Goal: Task Accomplishment & Management: Complete application form

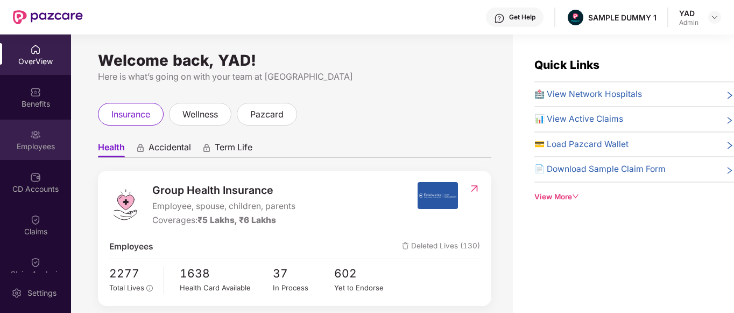
click at [40, 146] on div "Employees" at bounding box center [35, 146] width 71 height 11
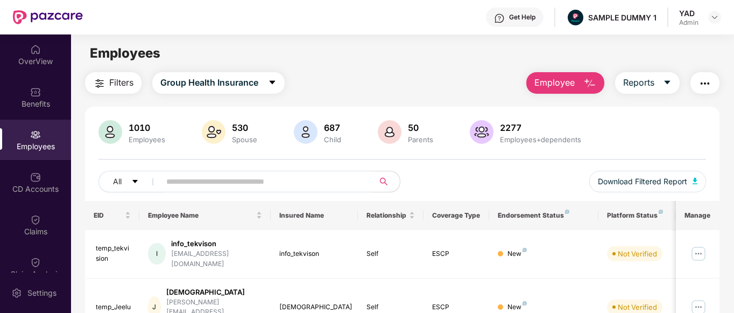
click at [558, 77] on span "Employee" at bounding box center [555, 82] width 40 height 13
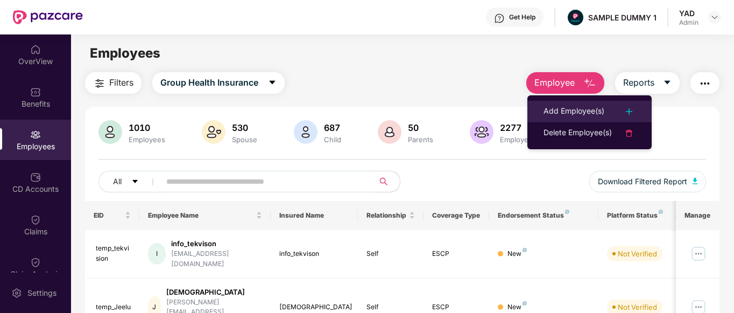
click at [551, 108] on div "Add Employee(s)" at bounding box center [574, 111] width 61 height 13
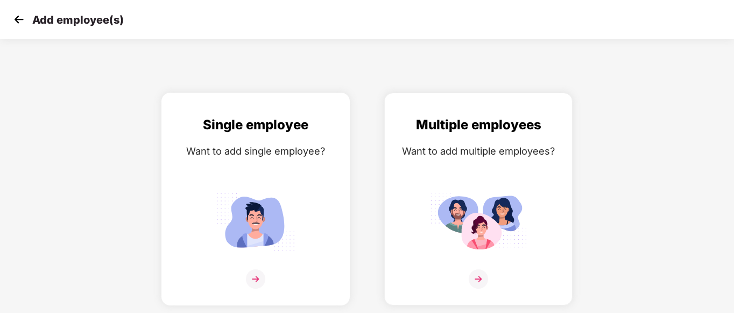
click at [274, 207] on img at bounding box center [255, 221] width 97 height 67
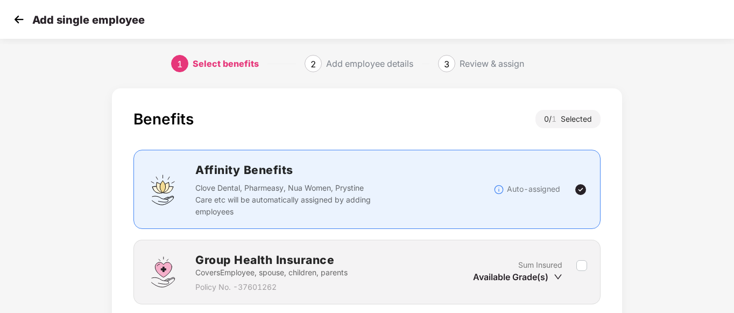
scroll to position [84, 0]
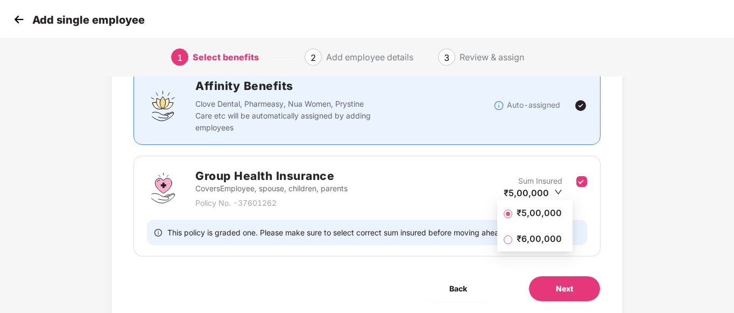
click at [523, 214] on span "₹5,00,000" at bounding box center [539, 213] width 54 height 12
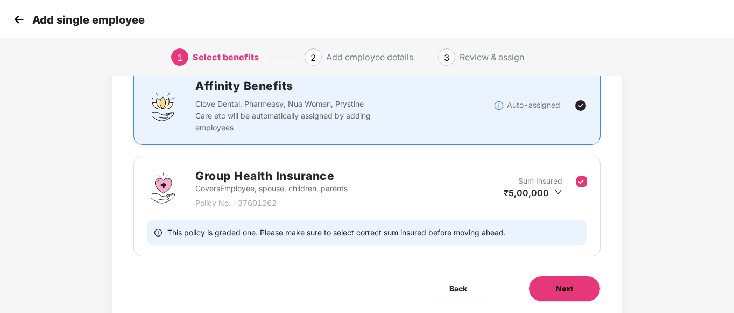
click at [564, 281] on button "Next" at bounding box center [565, 289] width 72 height 26
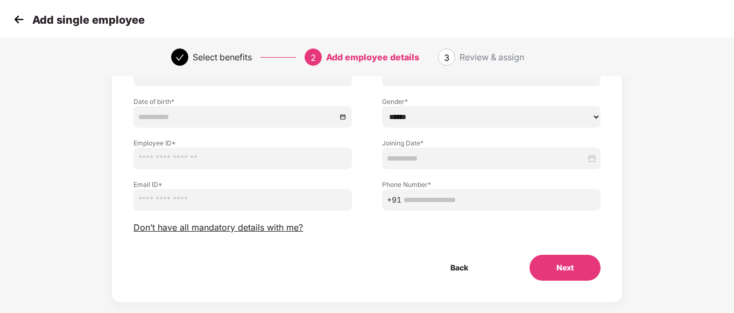
scroll to position [39, 0]
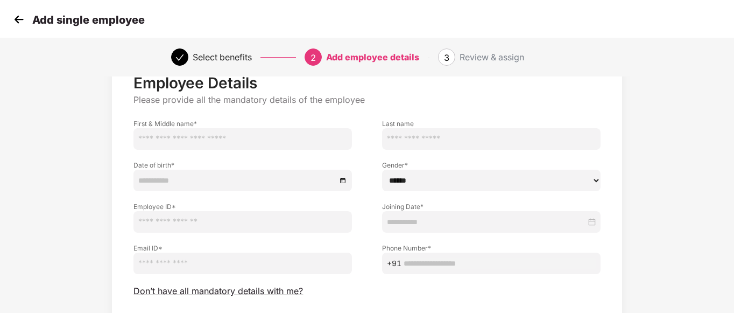
click at [209, 137] on input "text" at bounding box center [243, 139] width 219 height 22
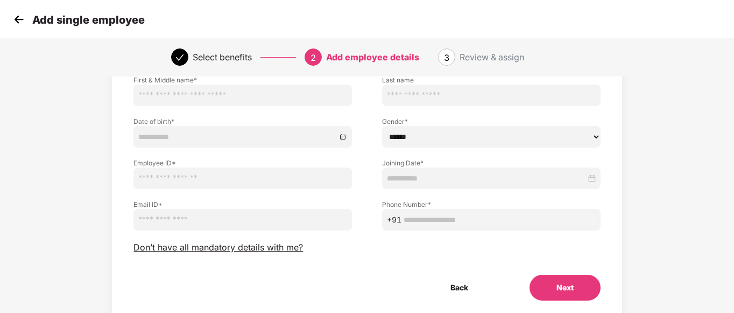
scroll to position [0, 0]
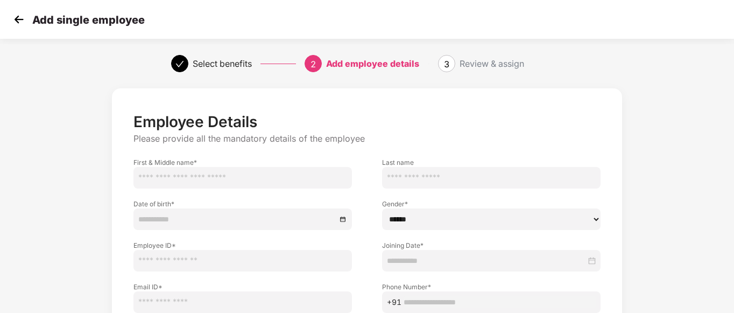
click at [16, 21] on img at bounding box center [19, 19] width 16 height 16
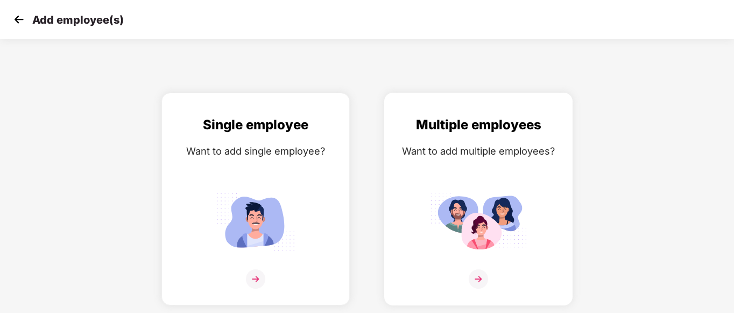
click at [456, 180] on div "Multiple employees Want to add multiple employees?" at bounding box center [479, 208] width 166 height 187
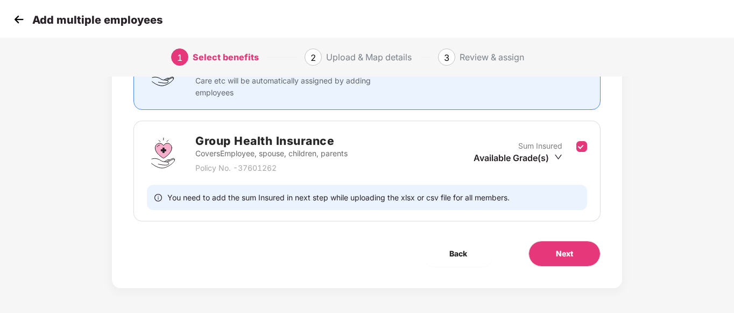
scroll to position [120, 0]
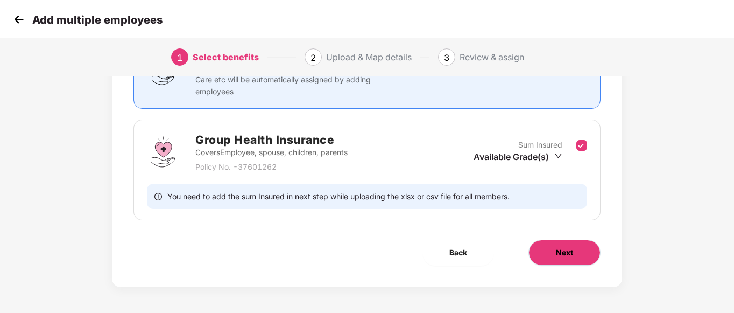
click at [565, 244] on button "Next" at bounding box center [565, 253] width 72 height 26
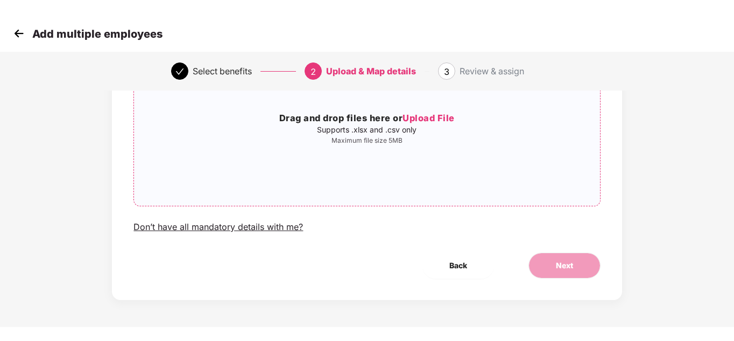
scroll to position [0, 0]
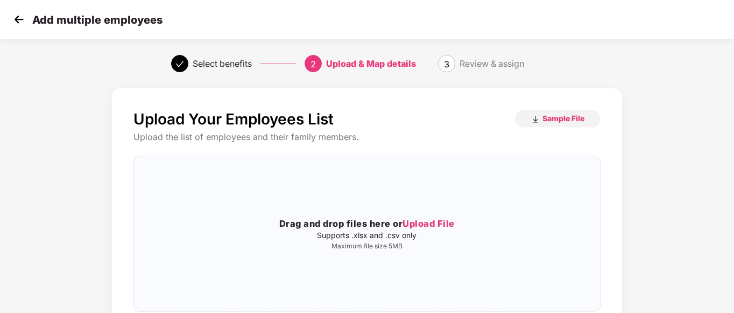
click at [19, 19] on img at bounding box center [19, 19] width 16 height 16
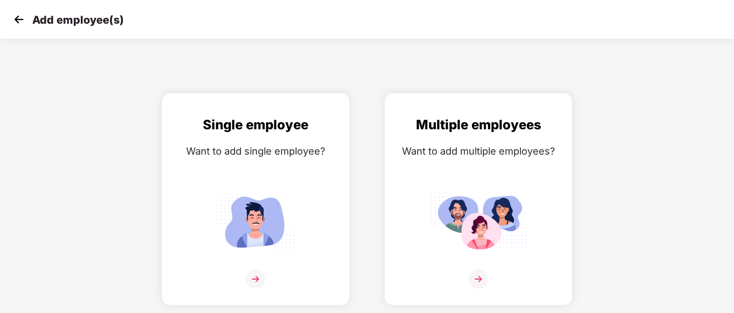
click at [19, 19] on img at bounding box center [19, 19] width 16 height 16
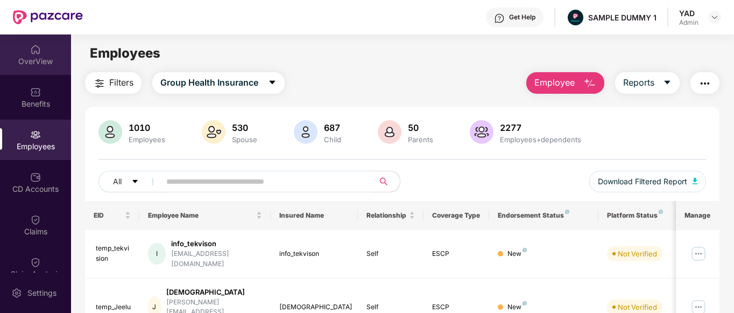
click at [36, 59] on div "OverView" at bounding box center [35, 61] width 71 height 11
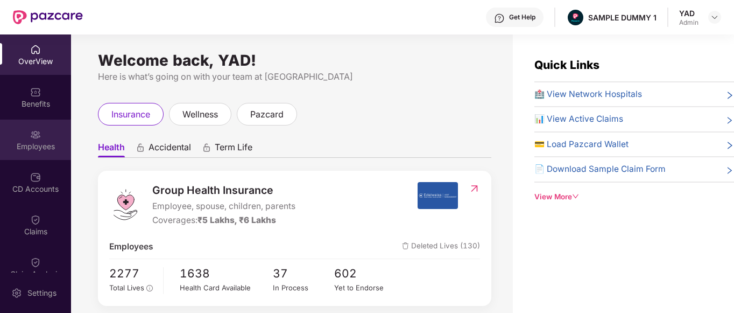
click at [44, 137] on div "Employees" at bounding box center [35, 140] width 71 height 40
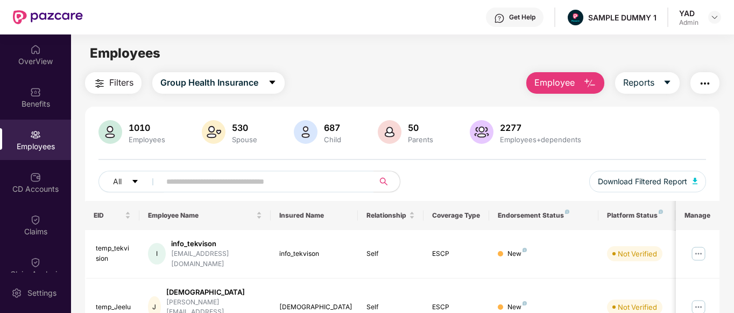
click at [513, 17] on div "Get Help" at bounding box center [522, 17] width 26 height 9
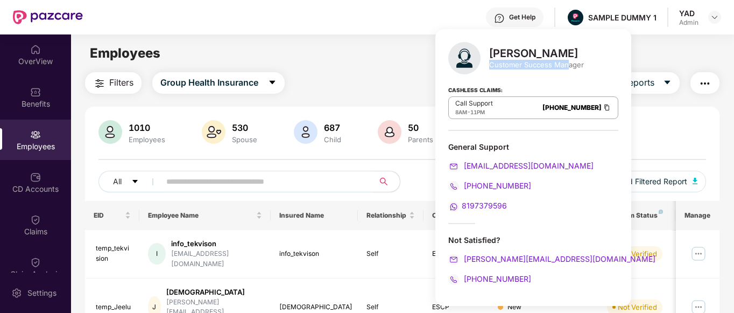
drag, startPoint x: 492, startPoint y: 65, endPoint x: 568, endPoint y: 67, distance: 76.5
click at [568, 67] on div "Customer Success Manager" at bounding box center [536, 65] width 95 height 10
click at [366, 83] on div "Filters Group Health Insurance Employee Reports" at bounding box center [402, 83] width 635 height 22
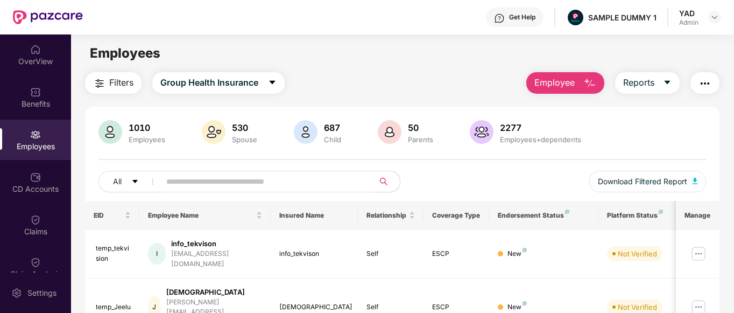
click at [570, 82] on span "Employee" at bounding box center [555, 82] width 40 height 13
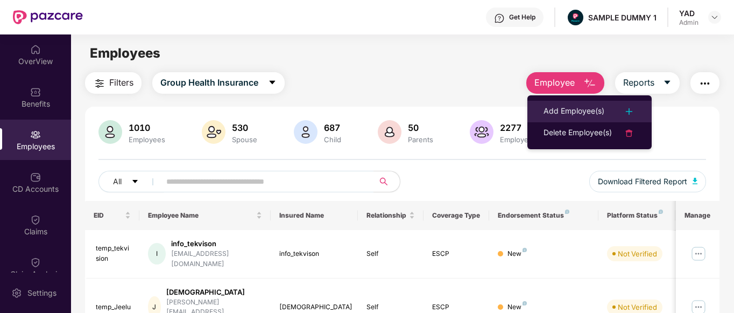
click at [564, 114] on div "Add Employee(s)" at bounding box center [574, 111] width 61 height 13
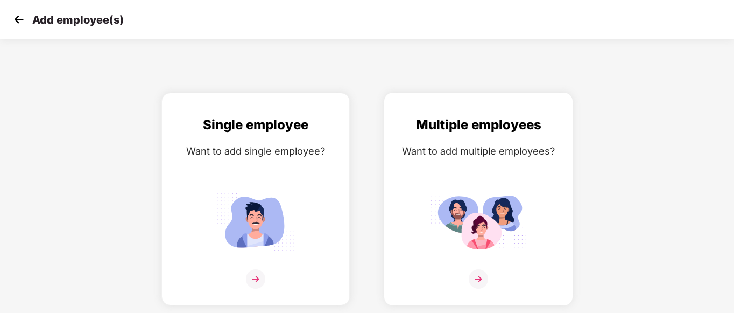
click at [445, 161] on div "Multiple employees Want to add multiple employees?" at bounding box center [479, 208] width 166 height 187
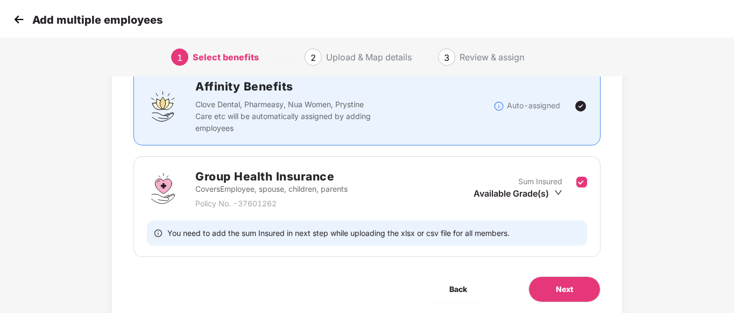
scroll to position [85, 0]
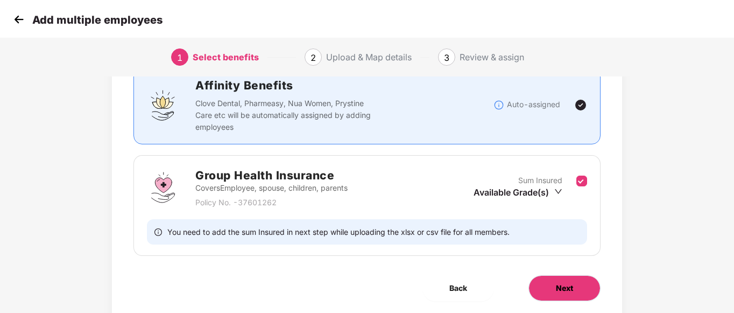
click at [545, 278] on button "Next" at bounding box center [565, 288] width 72 height 26
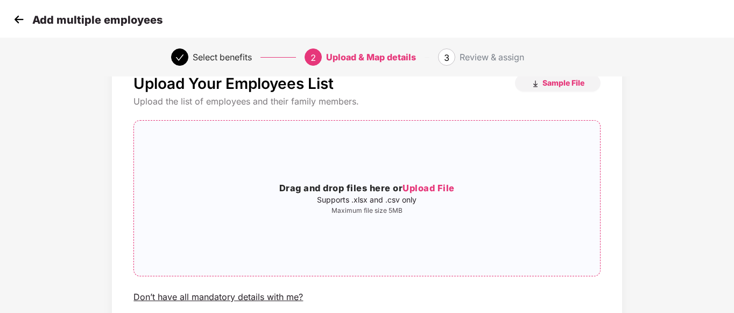
scroll to position [0, 0]
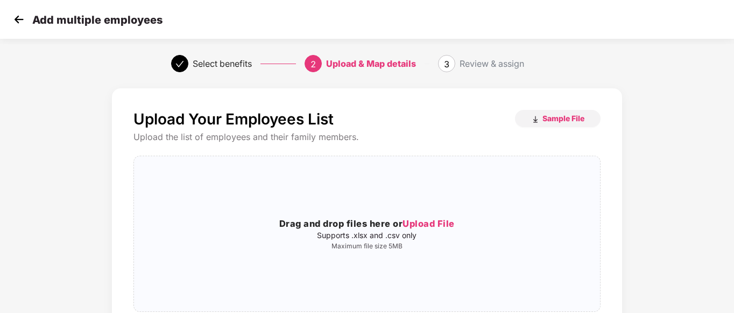
click at [12, 22] on img at bounding box center [19, 19] width 16 height 16
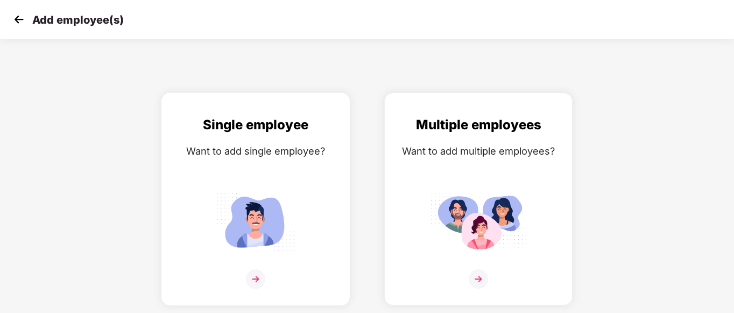
click at [225, 198] on img at bounding box center [255, 221] width 97 height 67
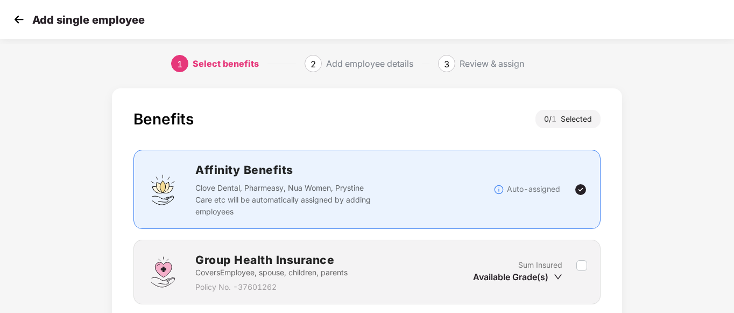
scroll to position [71, 0]
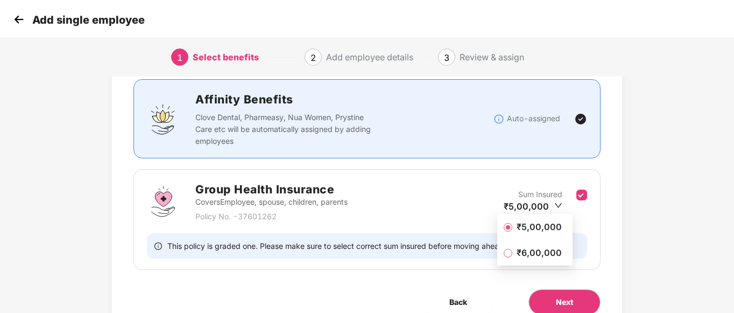
click at [548, 224] on span "₹5,00,000" at bounding box center [539, 227] width 54 height 12
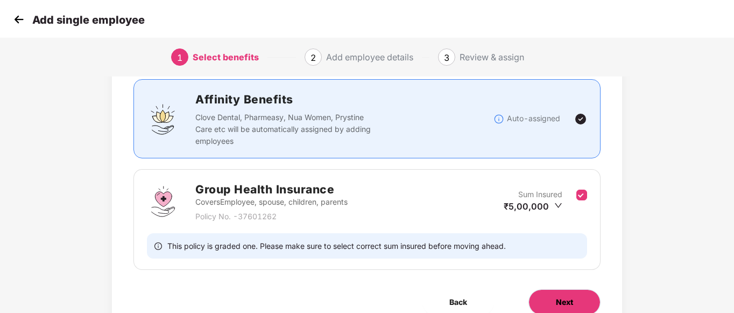
click at [558, 300] on span "Next" at bounding box center [564, 302] width 17 height 12
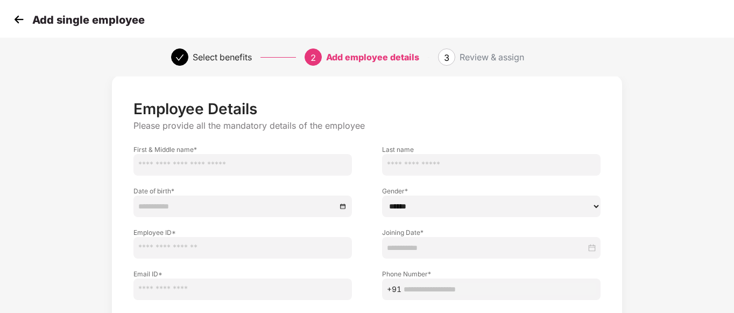
scroll to position [9, 0]
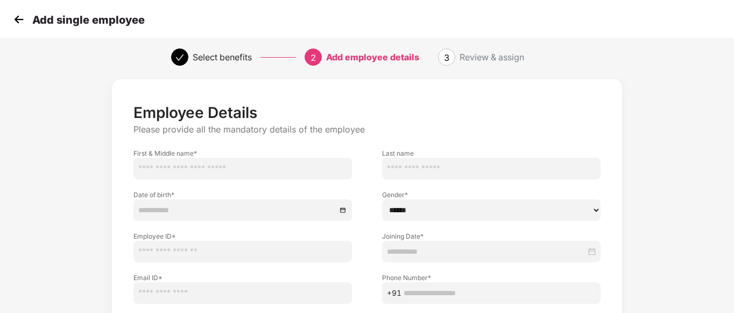
click at [19, 18] on img at bounding box center [19, 19] width 16 height 16
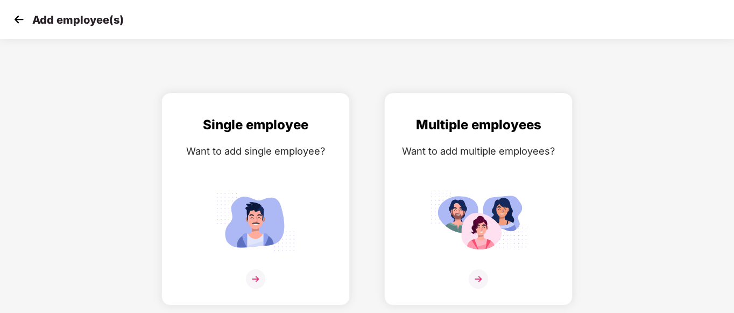
click at [19, 18] on img at bounding box center [19, 19] width 16 height 16
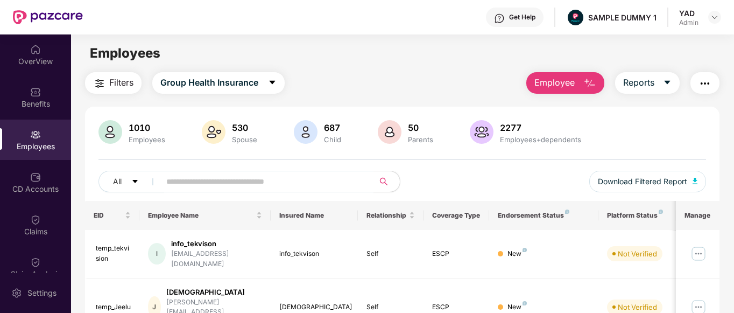
click at [703, 74] on button "button" at bounding box center [705, 83] width 29 height 22
drag, startPoint x: 318, startPoint y: 22, endPoint x: 497, endPoint y: 49, distance: 181.9
click at [497, 49] on div "Employees" at bounding box center [402, 53] width 663 height 20
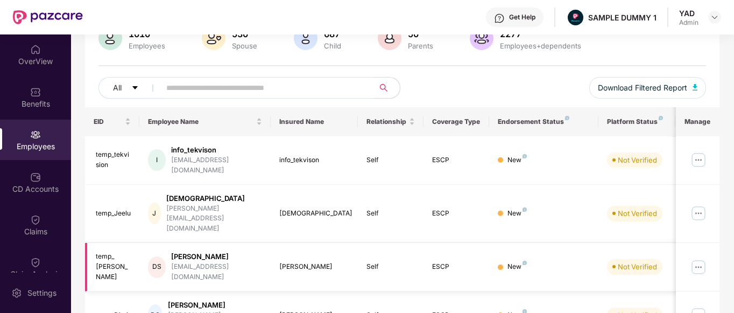
scroll to position [94, 0]
click at [577, 261] on div "New" at bounding box center [544, 266] width 92 height 10
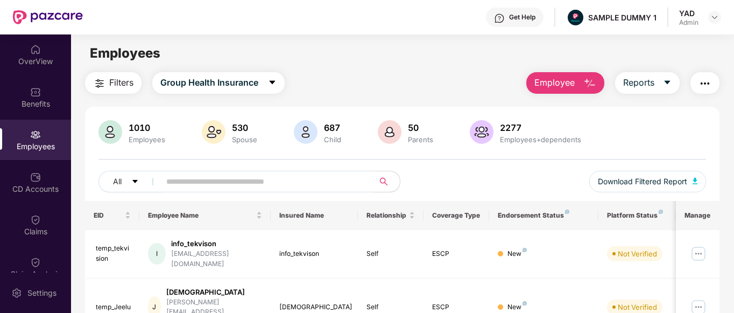
click at [705, 76] on button "button" at bounding box center [705, 83] width 29 height 22
click at [454, 91] on div "Filters Group Health Insurance Employee Reports" at bounding box center [402, 83] width 635 height 22
click at [23, 54] on div "OverView" at bounding box center [35, 54] width 71 height 40
